Goal: Navigation & Orientation: Understand site structure

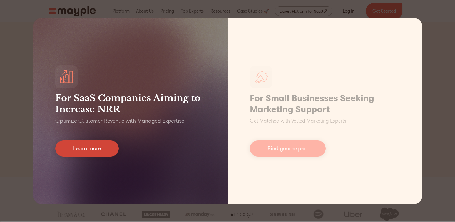
click at [83, 150] on link "Learn more" at bounding box center [86, 148] width 63 height 16
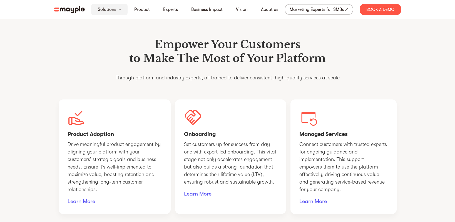
scroll to position [397, 0]
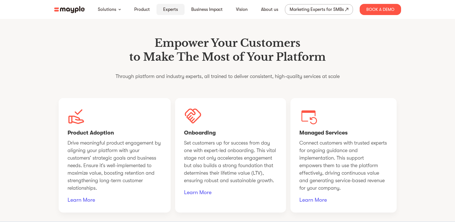
click at [173, 9] on link "Experts" at bounding box center [170, 9] width 15 height 7
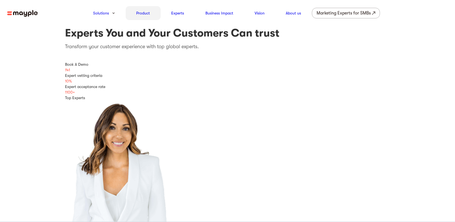
click at [147, 11] on link "Product" at bounding box center [143, 13] width 14 height 7
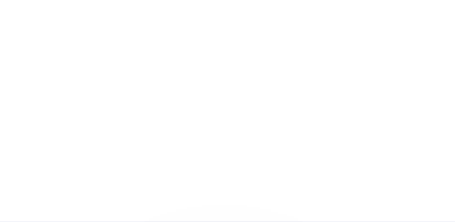
scroll to position [205, 0]
